Goal: Task Accomplishment & Management: Use online tool/utility

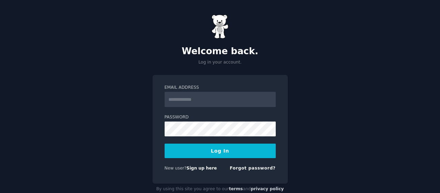
scroll to position [13, 0]
type input "**********"
click at [230, 152] on button "Log In" at bounding box center [220, 151] width 111 height 14
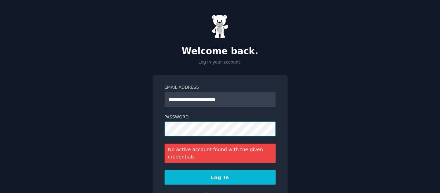
click at [165, 170] on button "Log In" at bounding box center [220, 177] width 111 height 14
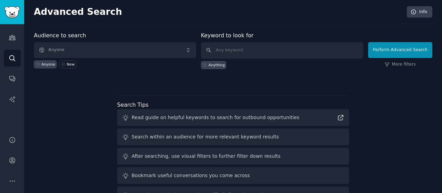
drag, startPoint x: 354, startPoint y: 3, endPoint x: 150, endPoint y: 73, distance: 215.7
click at [150, 73] on div "Audience to search Anyone Anyone New Keyword to look for Anything Perform Advan…" at bounding box center [233, 57] width 398 height 52
